Goal: Information Seeking & Learning: Find specific page/section

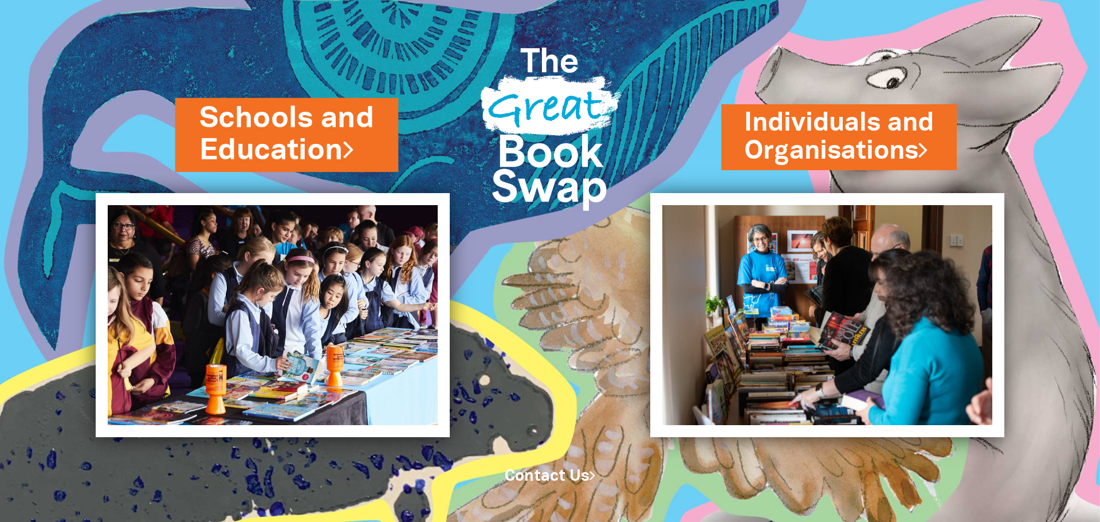
click at [284, 150] on link "Schools and Education" at bounding box center [286, 135] width 175 height 72
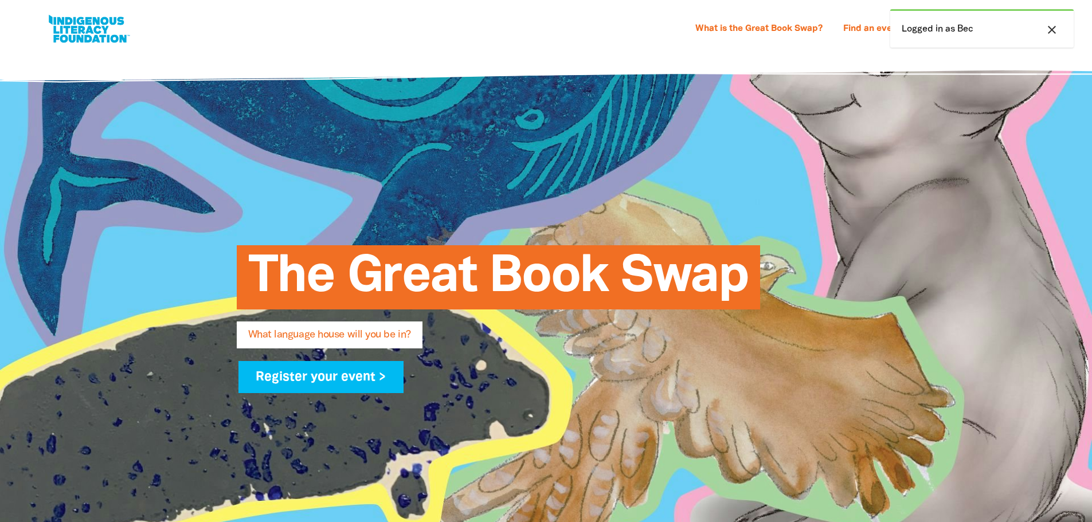
select select "primary-school"
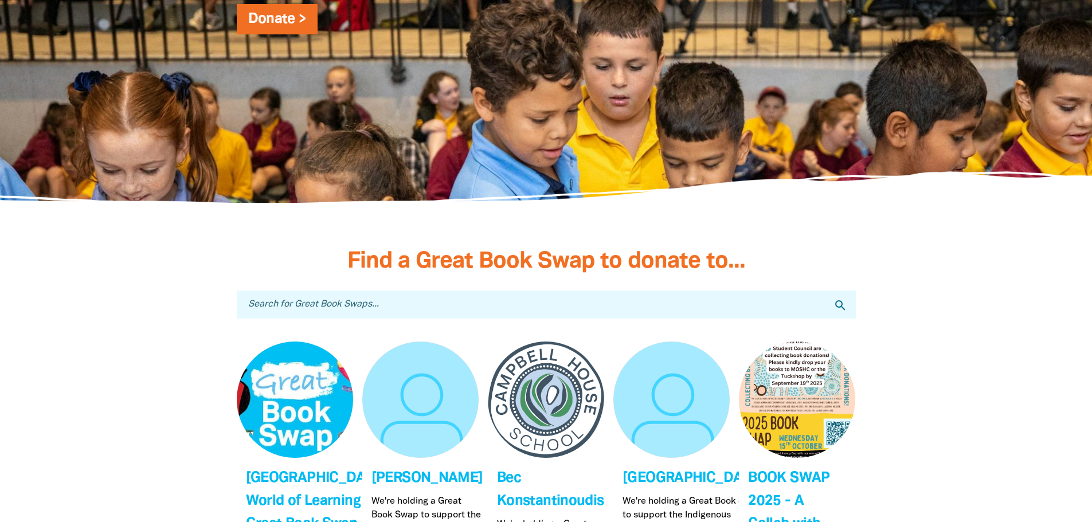
scroll to position [3382, 0]
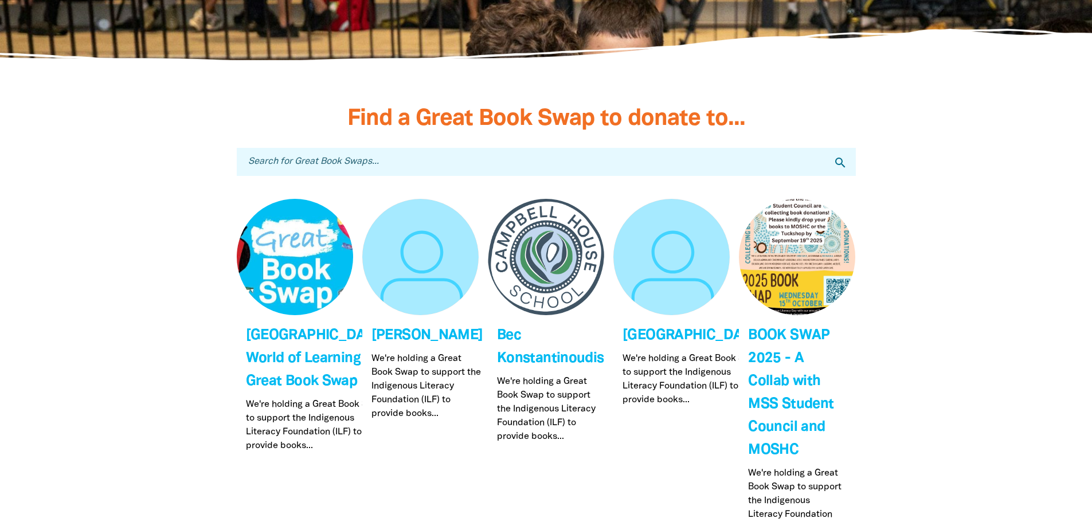
click at [289, 164] on input "Search for Great Book Swaps..." at bounding box center [546, 162] width 619 height 28
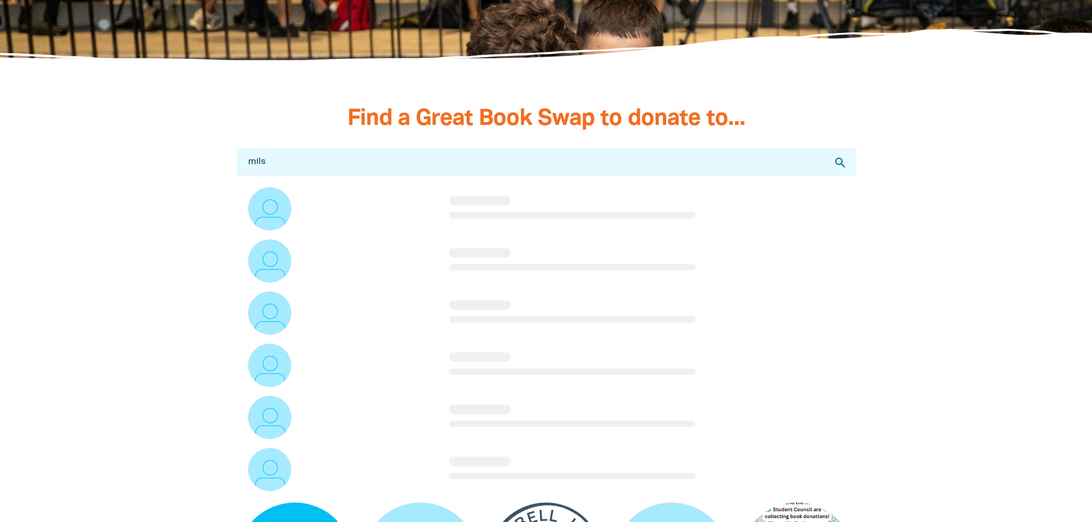
type input "mil"
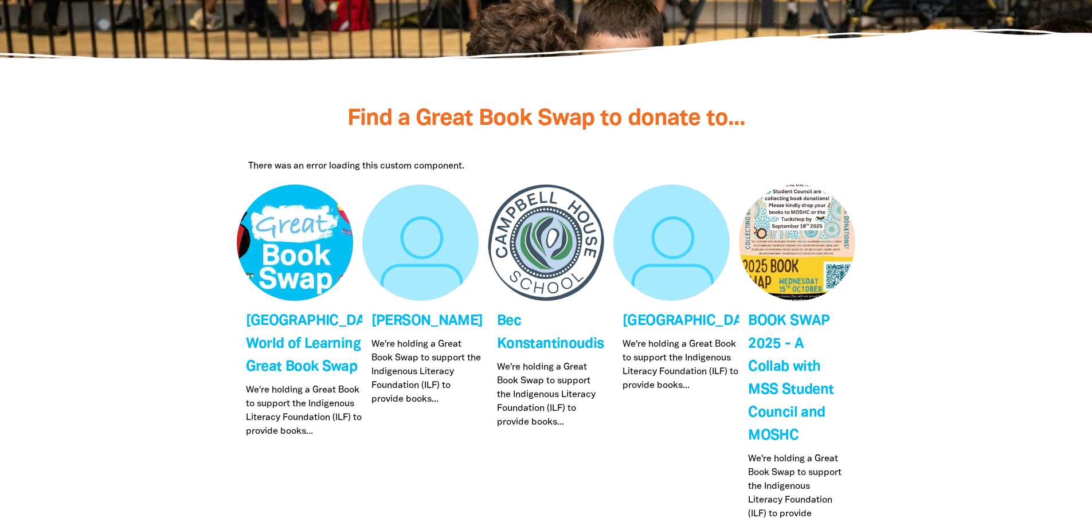
click at [282, 172] on div "There was an error loading this custom component." at bounding box center [546, 166] width 596 height 14
click at [377, 138] on div at bounding box center [546, 141] width 619 height 11
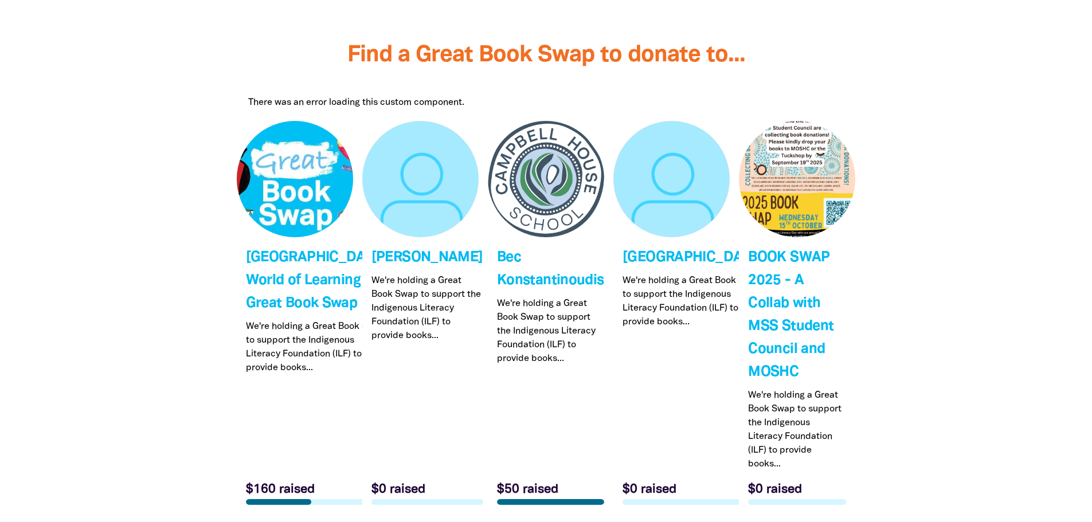
scroll to position [3496, 0]
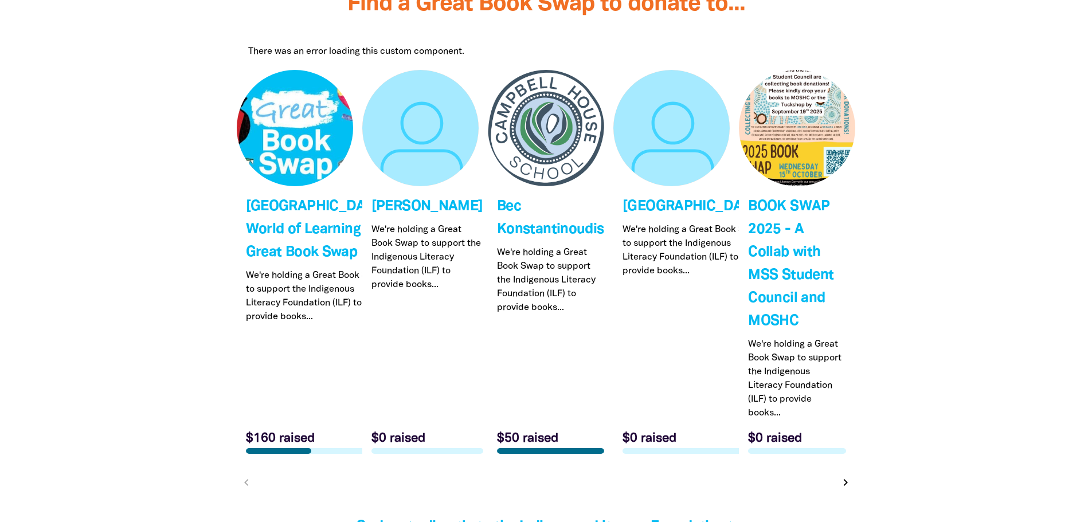
click at [294, 50] on div "There was an error loading this custom component." at bounding box center [546, 52] width 596 height 14
click at [485, 14] on span "Find a Great Book Swap to donate to..." at bounding box center [546, 4] width 398 height 21
click at [634, 225] on link "Link to Antonio Catholic School" at bounding box center [671, 266] width 116 height 393
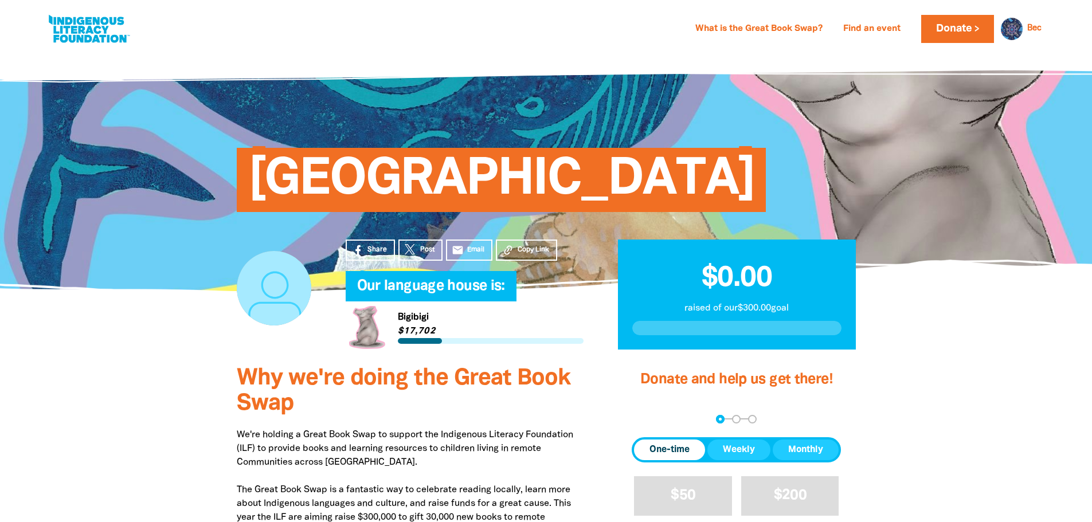
select select "primary-school"
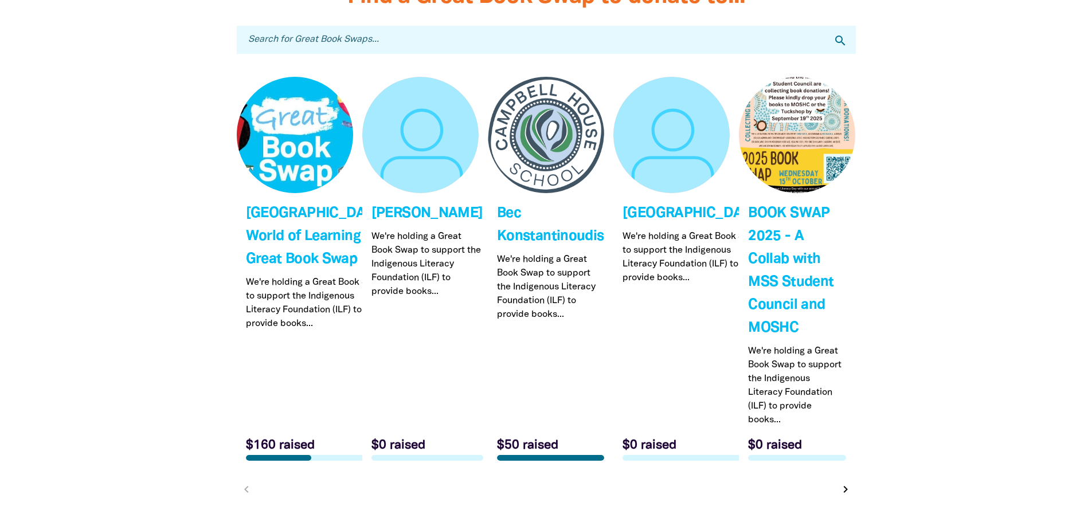
scroll to position [3450, 0]
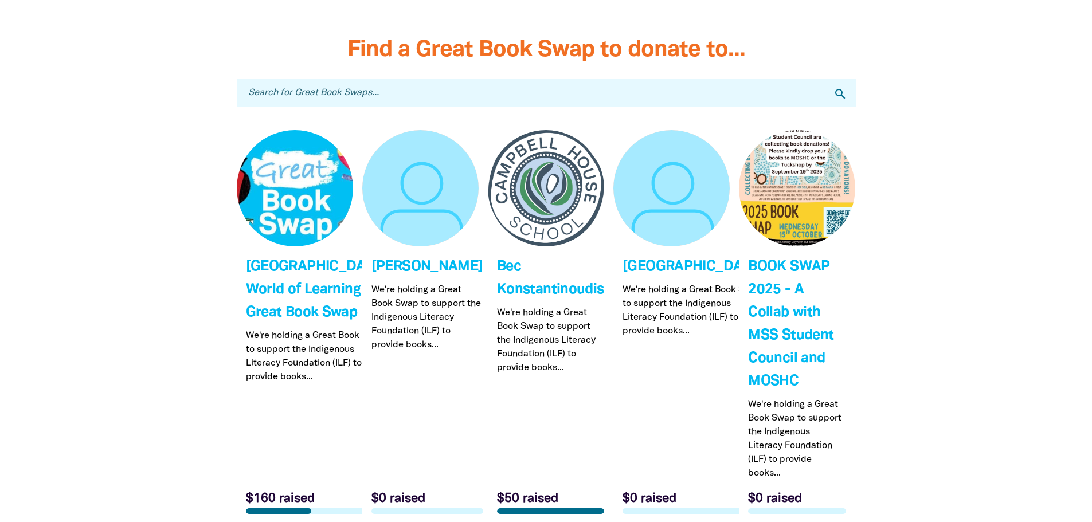
click at [285, 98] on input "Search for Great Book Swaps..." at bounding box center [546, 93] width 619 height 28
type input "miles"
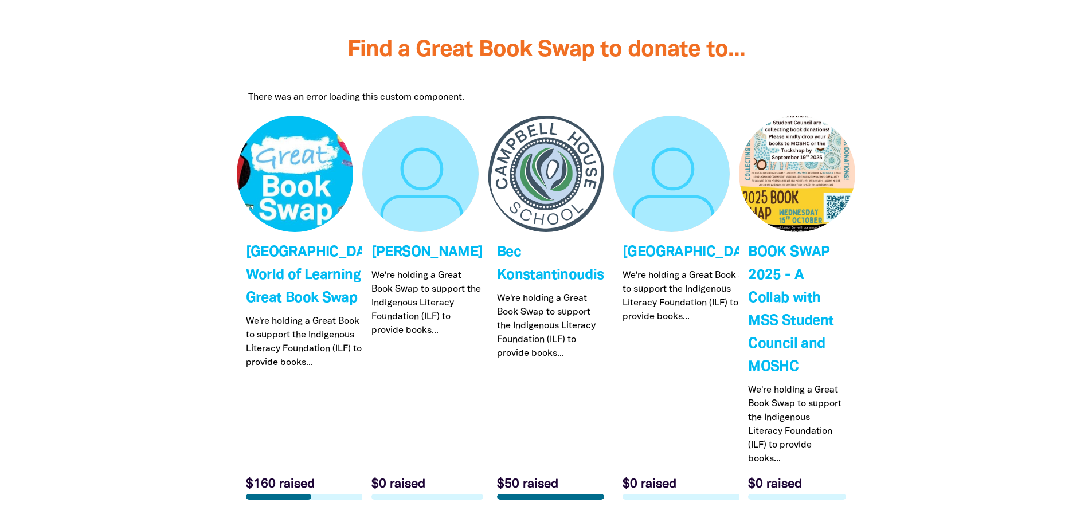
click at [312, 97] on div "There was an error loading this custom component." at bounding box center [546, 98] width 596 height 14
click at [399, 94] on div "There was an error loading this custom component." at bounding box center [546, 98] width 596 height 14
